Goal: Check status: Check status

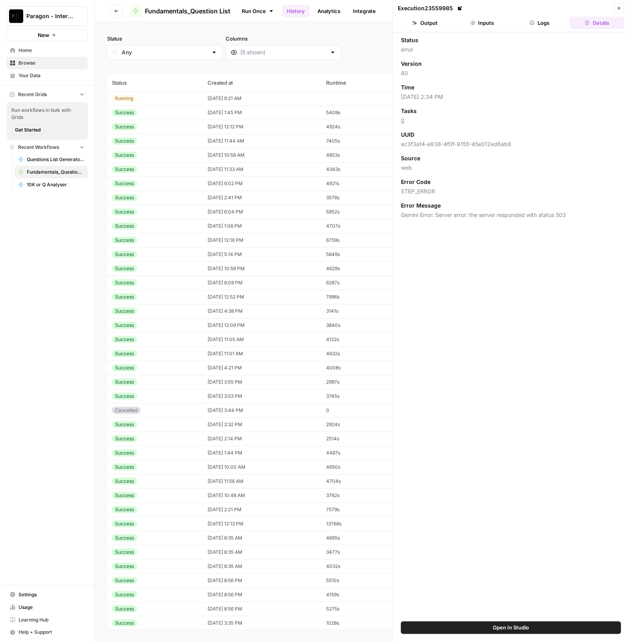
click at [620, 7] on icon "button" at bounding box center [619, 8] width 3 height 3
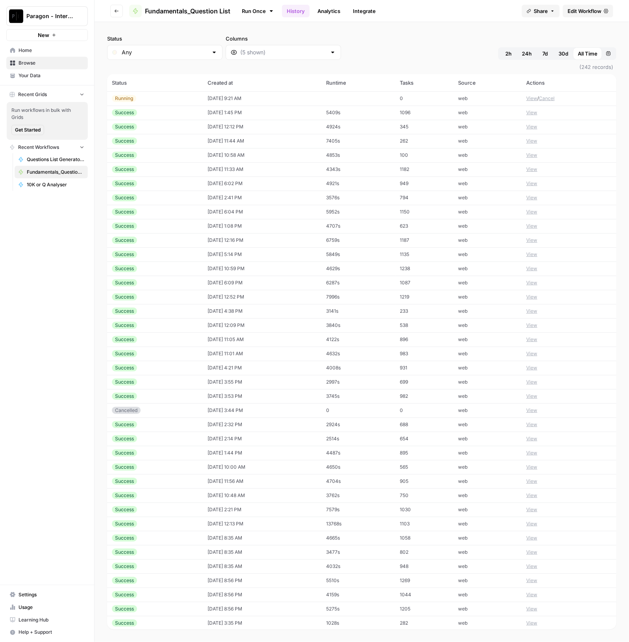
click at [285, 97] on td "[DATE] 9:21 AM" at bounding box center [262, 98] width 119 height 14
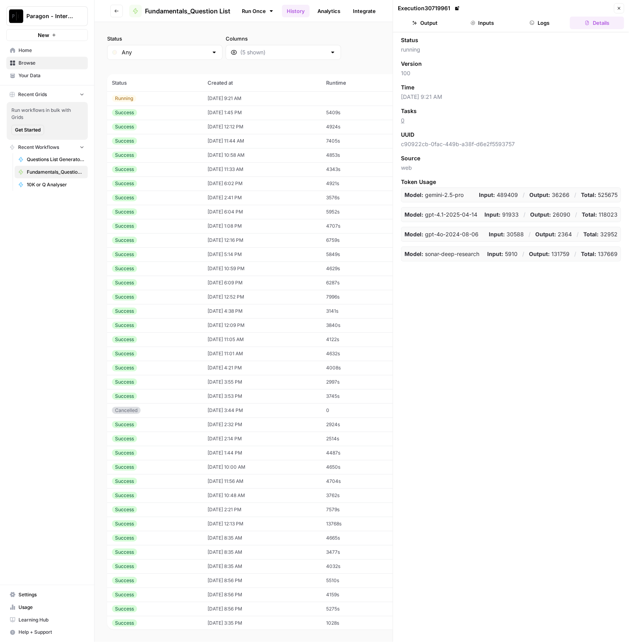
click at [423, 26] on button "Output" at bounding box center [425, 23] width 54 height 13
click at [622, 6] on button "Close" at bounding box center [619, 8] width 10 height 10
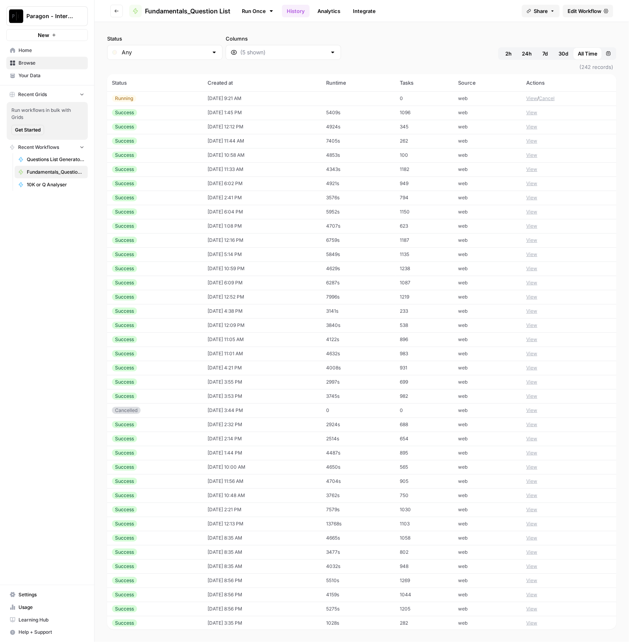
click at [385, 44] on div "Status Any Columns 2h 24h 7d 30d All Time Custom range" at bounding box center [361, 47] width 509 height 25
